Goal: Check status: Check status

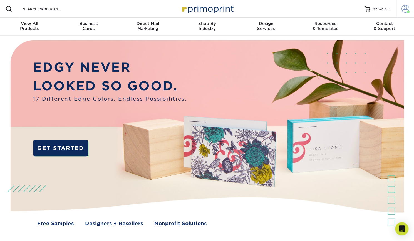
click at [406, 9] on span at bounding box center [405, 9] width 8 height 8
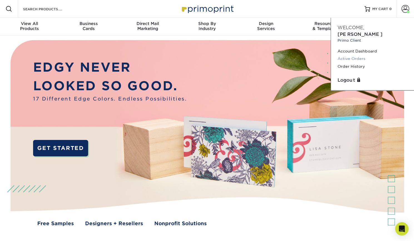
click at [358, 55] on link "Active Orders" at bounding box center [372, 58] width 70 height 7
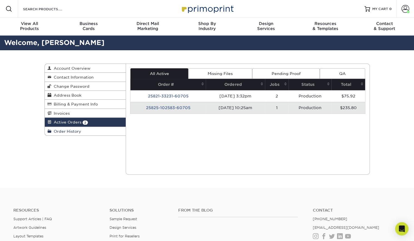
click at [67, 133] on span "Order History" at bounding box center [66, 131] width 30 height 4
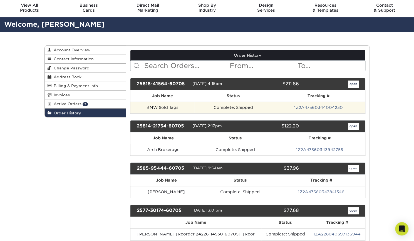
scroll to position [19, 0]
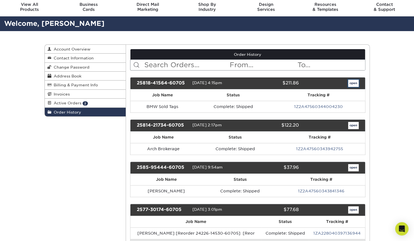
click at [352, 82] on link "open" at bounding box center [353, 83] width 11 height 7
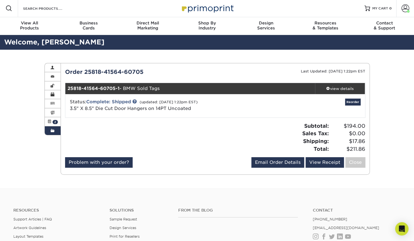
scroll to position [0, 0]
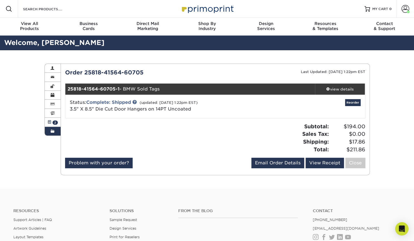
click at [49, 123] on span at bounding box center [49, 122] width 4 height 4
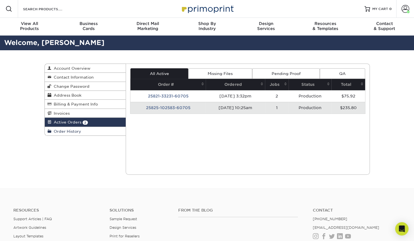
click at [67, 132] on span "Order History" at bounding box center [66, 131] width 30 height 4
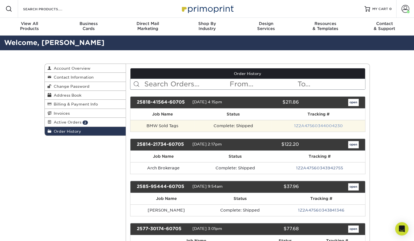
click at [307, 124] on link "1Z2A47560344004230" at bounding box center [318, 126] width 49 height 4
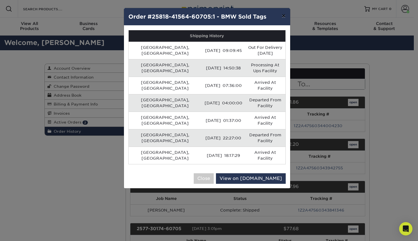
click at [285, 15] on button "×" at bounding box center [283, 16] width 13 height 16
